Goal: Transaction & Acquisition: Purchase product/service

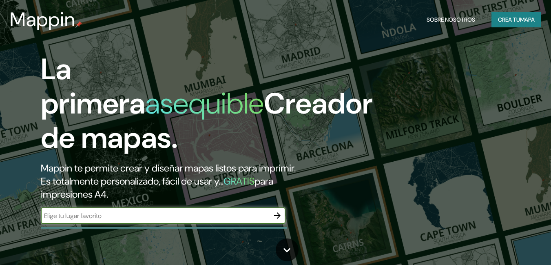
click at [113, 214] on input "text" at bounding box center [155, 215] width 228 height 9
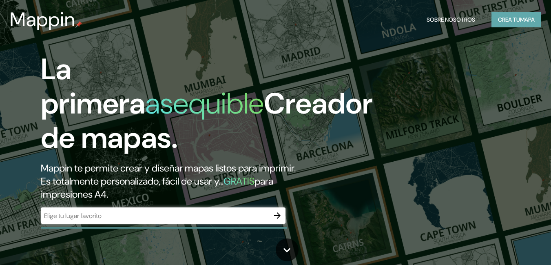
click at [508, 22] on font "Crea tu" at bounding box center [509, 19] width 22 height 7
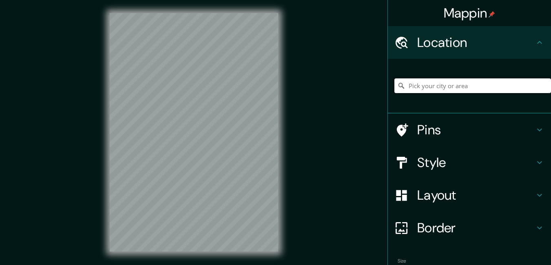
click at [428, 85] on input "Pick your city or area" at bounding box center [472, 85] width 157 height 15
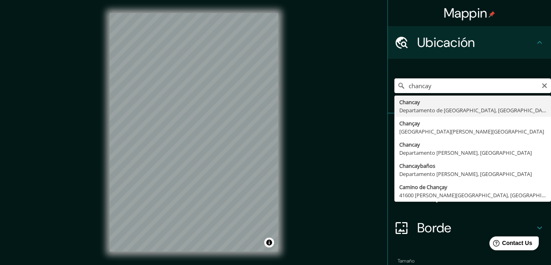
type input "[GEOGRAPHIC_DATA], [GEOGRAPHIC_DATA], [GEOGRAPHIC_DATA]"
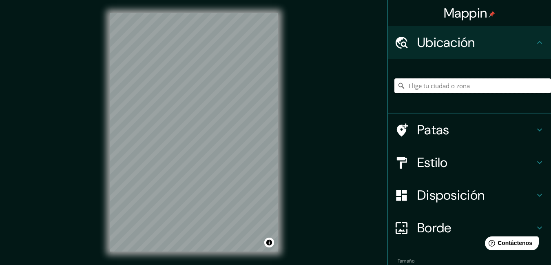
click at [446, 86] on input "Elige tu ciudad o zona" at bounding box center [472, 85] width 157 height 15
type input "[GEOGRAPHIC_DATA], [GEOGRAPHIC_DATA], [GEOGRAPHIC_DATA]"
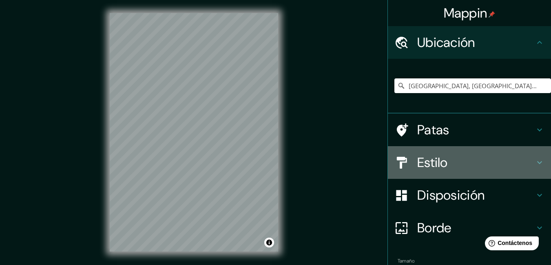
click at [419, 155] on font "Estilo" at bounding box center [432, 162] width 31 height 17
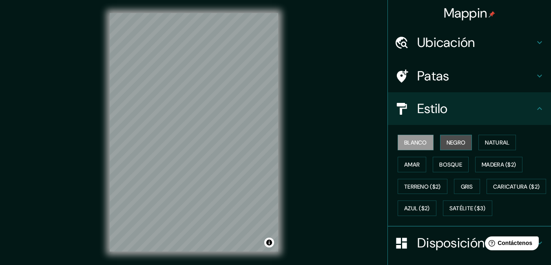
click at [446, 141] on font "Negro" at bounding box center [455, 142] width 19 height 7
click at [456, 142] on font "Negro" at bounding box center [455, 142] width 19 height 7
click at [420, 140] on font "Blanco" at bounding box center [415, 142] width 23 height 7
click at [447, 142] on font "Negro" at bounding box center [455, 142] width 19 height 7
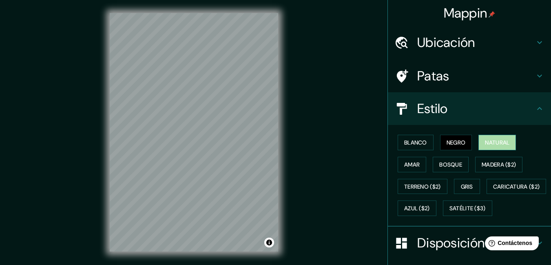
click at [485, 146] on font "Natural" at bounding box center [497, 142] width 24 height 11
click at [417, 162] on button "Amar" at bounding box center [412, 164] width 29 height 15
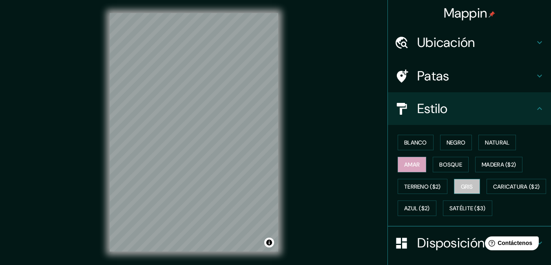
click at [473, 181] on button "Gris" at bounding box center [467, 186] width 26 height 15
click at [407, 141] on font "Blanco" at bounding box center [415, 142] width 23 height 7
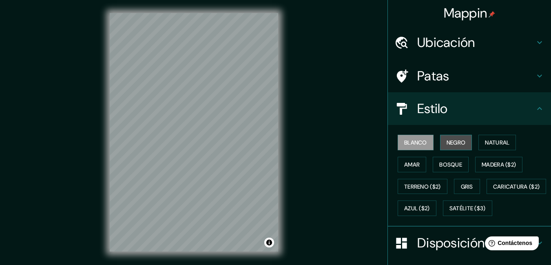
click at [447, 139] on font "Negro" at bounding box center [455, 142] width 19 height 7
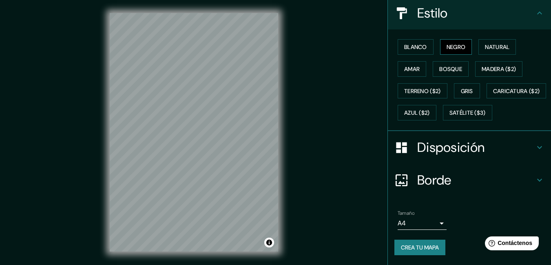
click at [458, 148] on font "Disposición" at bounding box center [450, 147] width 67 height 17
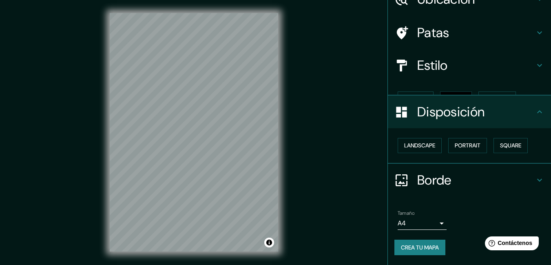
scroll to position [29, 0]
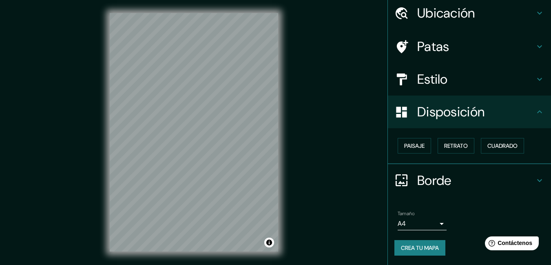
click at [438, 177] on font "Borde" at bounding box center [434, 180] width 34 height 17
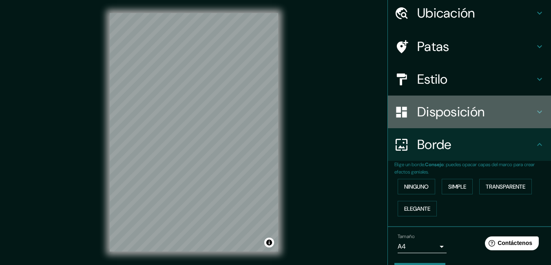
click at [417, 111] on font "Disposición" at bounding box center [450, 111] width 67 height 17
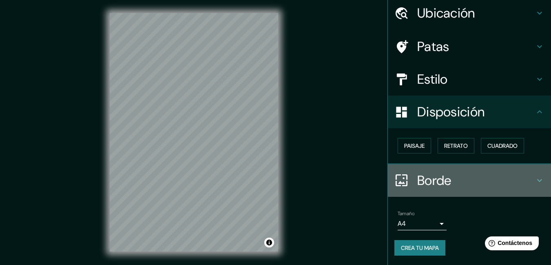
click at [418, 183] on font "Borde" at bounding box center [434, 180] width 34 height 17
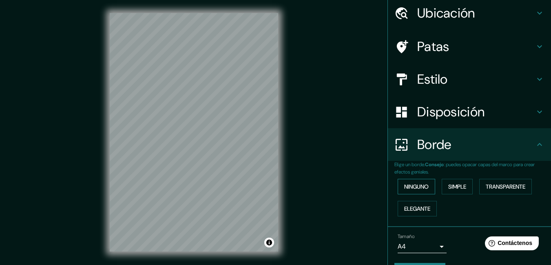
click at [418, 183] on font "Ninguno" at bounding box center [416, 186] width 24 height 7
click at [450, 185] on font "Simple" at bounding box center [457, 186] width 18 height 7
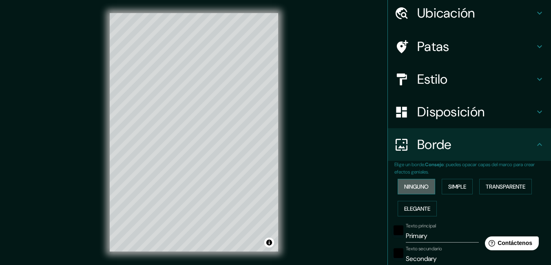
click at [419, 188] on font "Ninguno" at bounding box center [416, 186] width 24 height 7
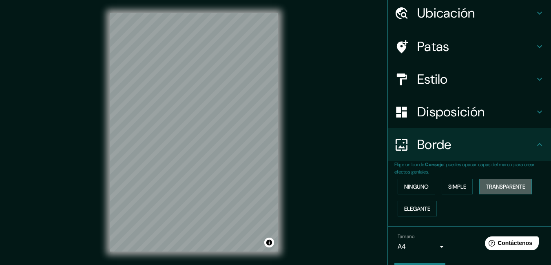
click at [497, 183] on font "Transparente" at bounding box center [506, 186] width 40 height 7
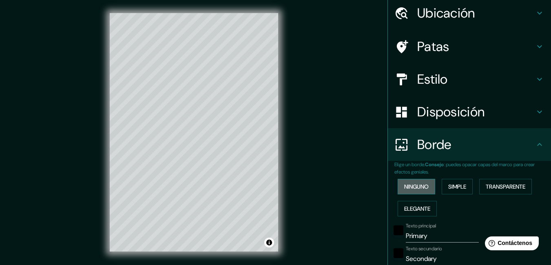
click at [415, 186] on font "Ninguno" at bounding box center [416, 186] width 24 height 7
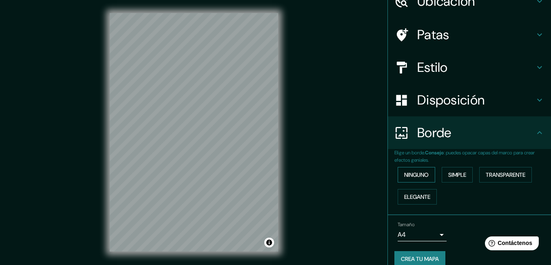
scroll to position [52, 0]
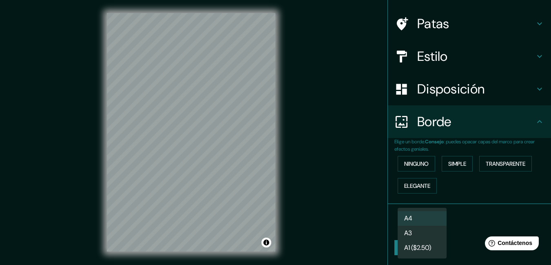
click at [420, 223] on body "Mappin Ubicación [GEOGRAPHIC_DATA], [GEOGRAPHIC_DATA], [GEOGRAPHIC_DATA] [GEOGR…" at bounding box center [275, 132] width 551 height 265
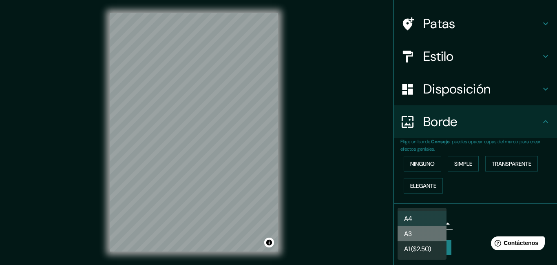
click at [418, 234] on li "A3" at bounding box center [422, 233] width 49 height 15
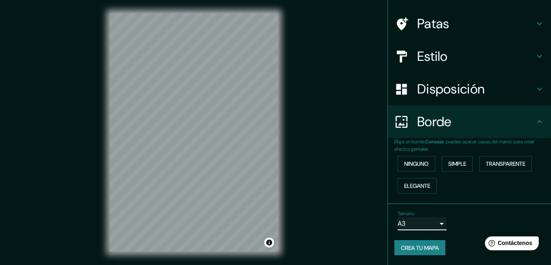
scroll to position [13, 0]
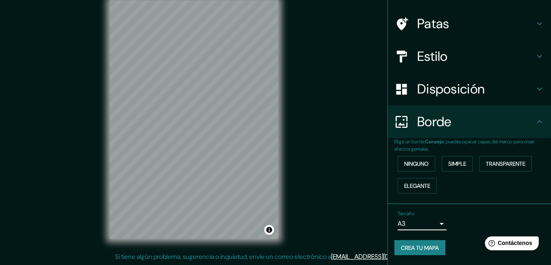
click at [420, 245] on font "Crea tu mapa" at bounding box center [420, 247] width 38 height 7
click at [407, 250] on font "Crea tu mapa" at bounding box center [420, 247] width 38 height 7
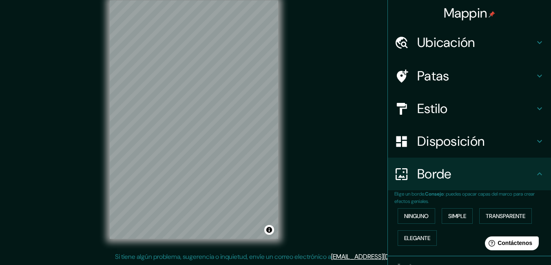
scroll to position [52, 0]
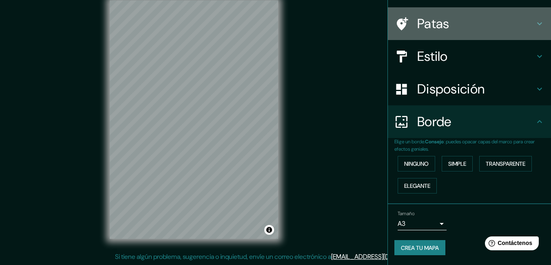
click at [528, 7] on div "Patas" at bounding box center [469, 23] width 163 height 33
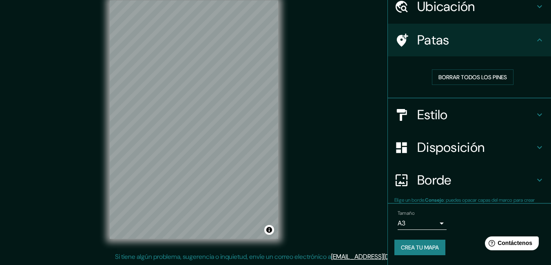
scroll to position [36, 0]
click at [435, 251] on button "Crea tu mapa" at bounding box center [419, 247] width 51 height 15
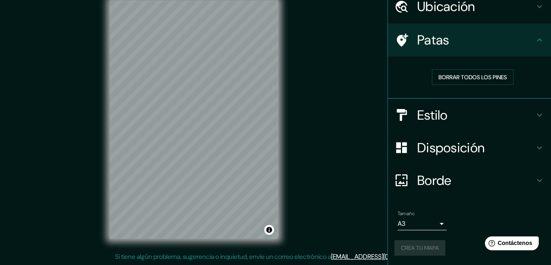
click at [458, 141] on font "Disposición" at bounding box center [450, 147] width 67 height 17
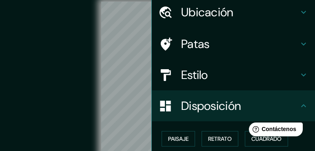
scroll to position [29, 0]
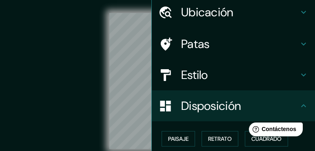
drag, startPoint x: 477, startPoint y: 1, endPoint x: 139, endPoint y: 8, distance: 338.1
click at [139, 8] on div "© Mapbox © OpenStreetMap Improve this map" at bounding box center [157, 81] width 309 height 162
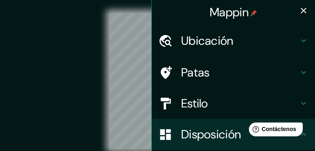
scroll to position [0, 0]
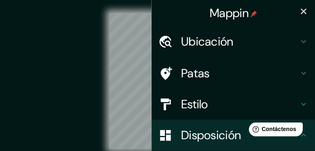
click at [301, 9] on icon "button" at bounding box center [303, 12] width 10 height 10
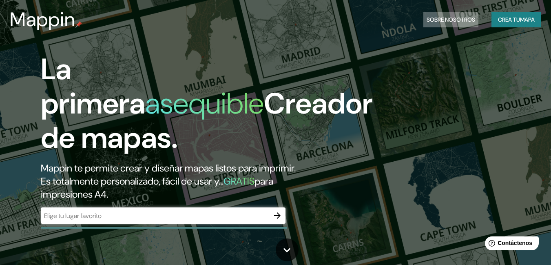
click at [434, 16] on font "Sobre nosotros" at bounding box center [450, 19] width 49 height 7
